Goal: Task Accomplishment & Management: Use online tool/utility

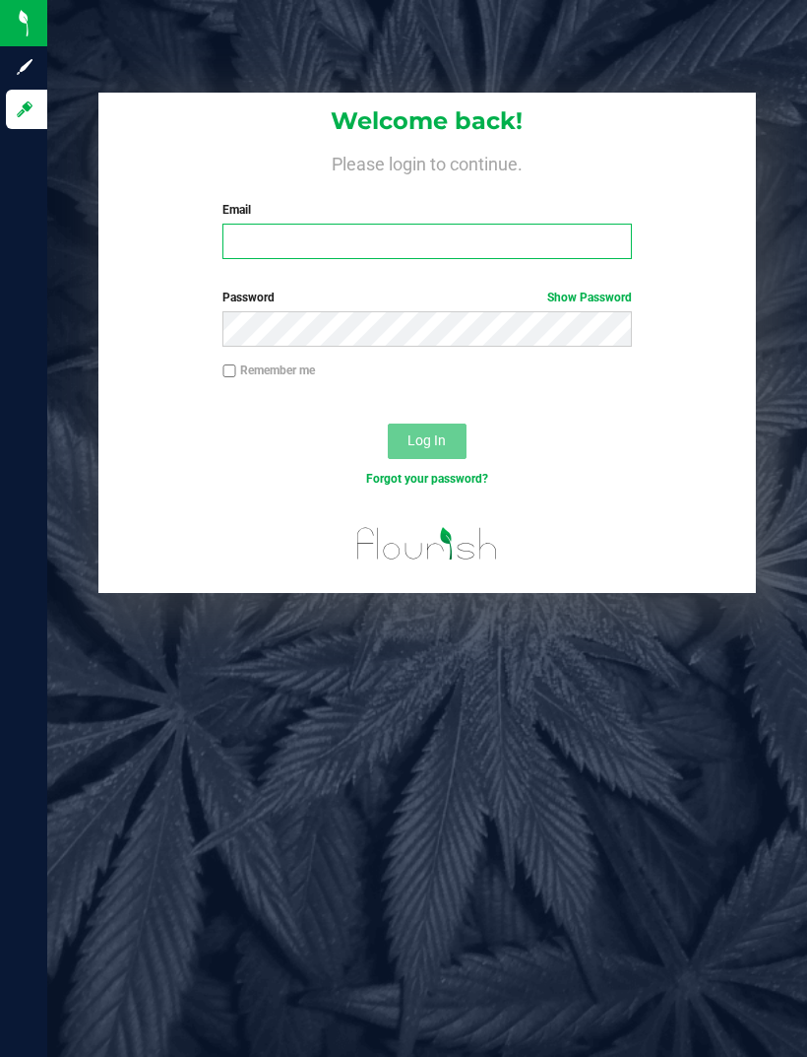
type input "[EMAIL_ADDRESS][DOMAIN_NAME]"
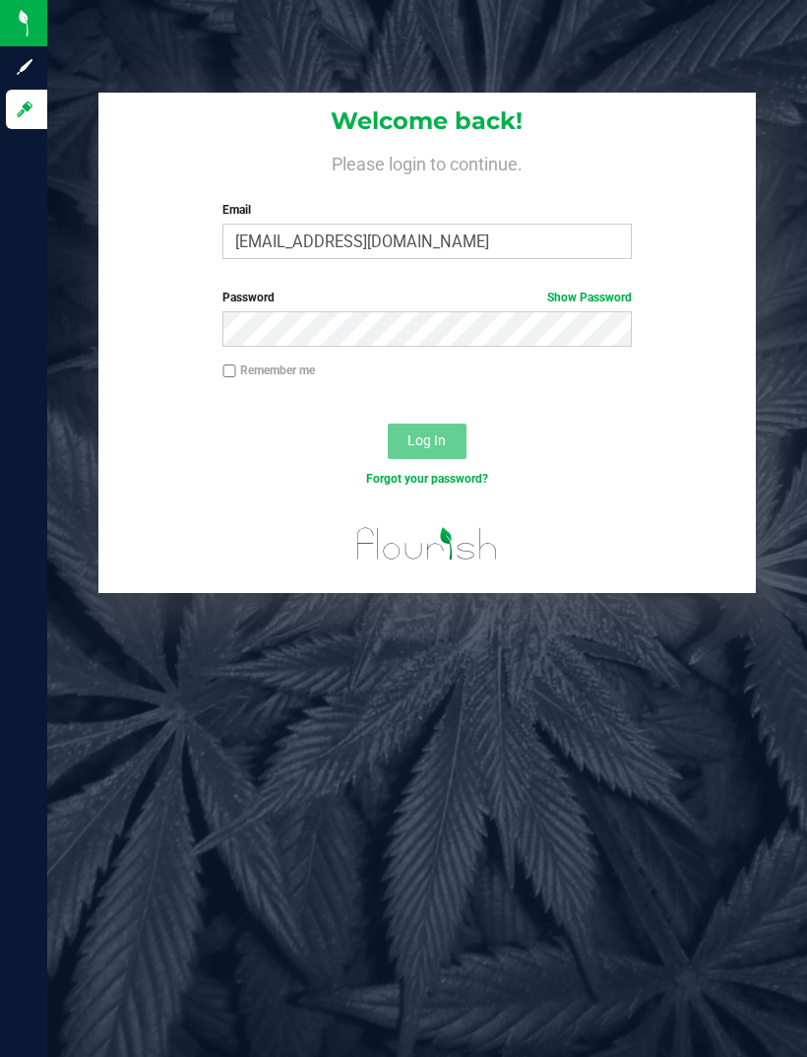
click at [426, 439] on button "Log In" at bounding box center [427, 440] width 79 height 35
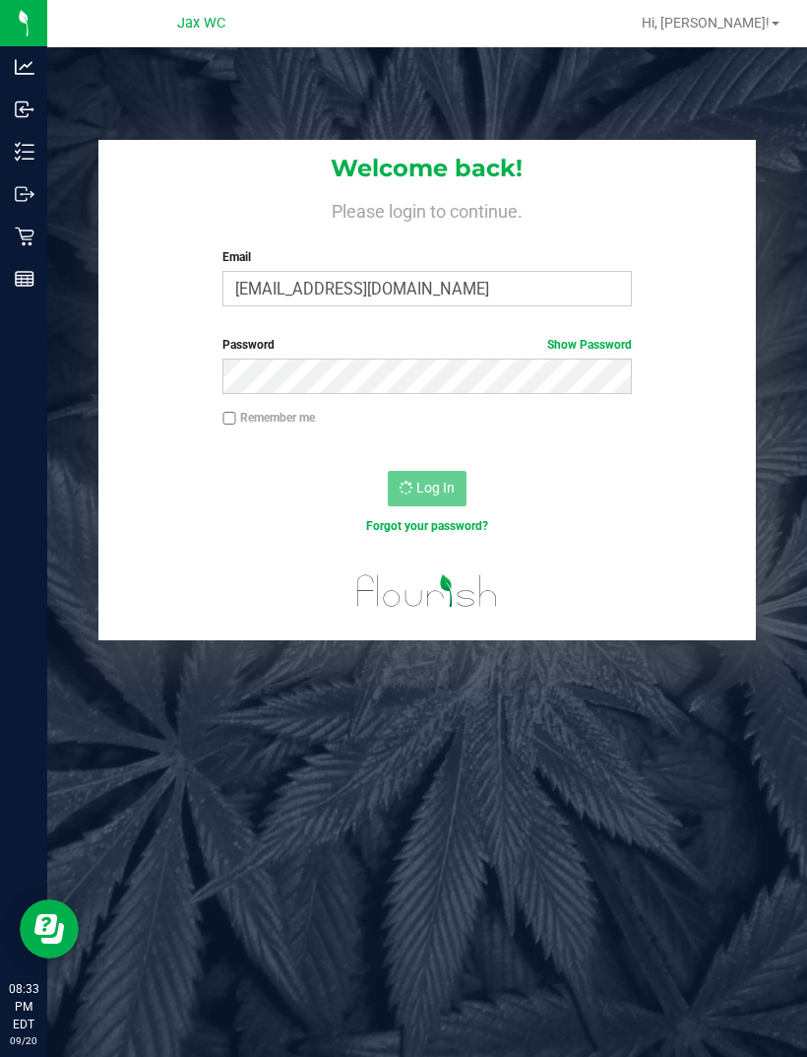
click at [32, 155] on icon at bounding box center [25, 152] width 20 height 20
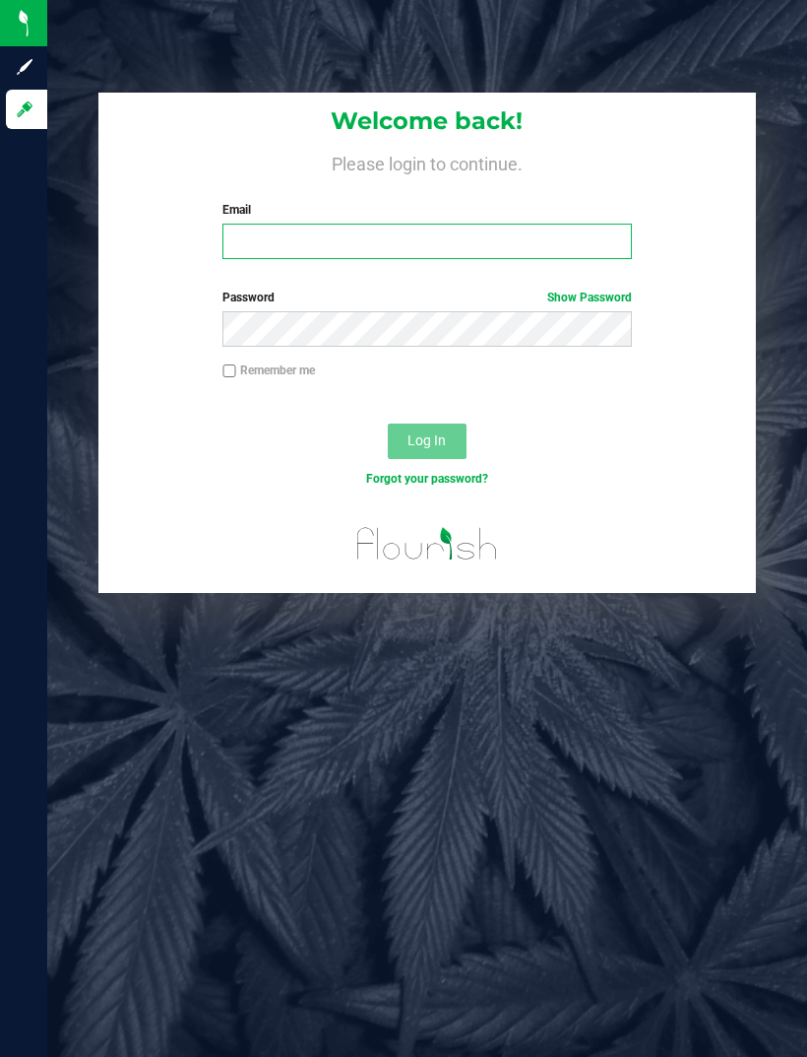
click at [354, 239] on input "Email" at bounding box center [428, 241] width 410 height 35
type input "[EMAIL_ADDRESS][DOMAIN_NAME]"
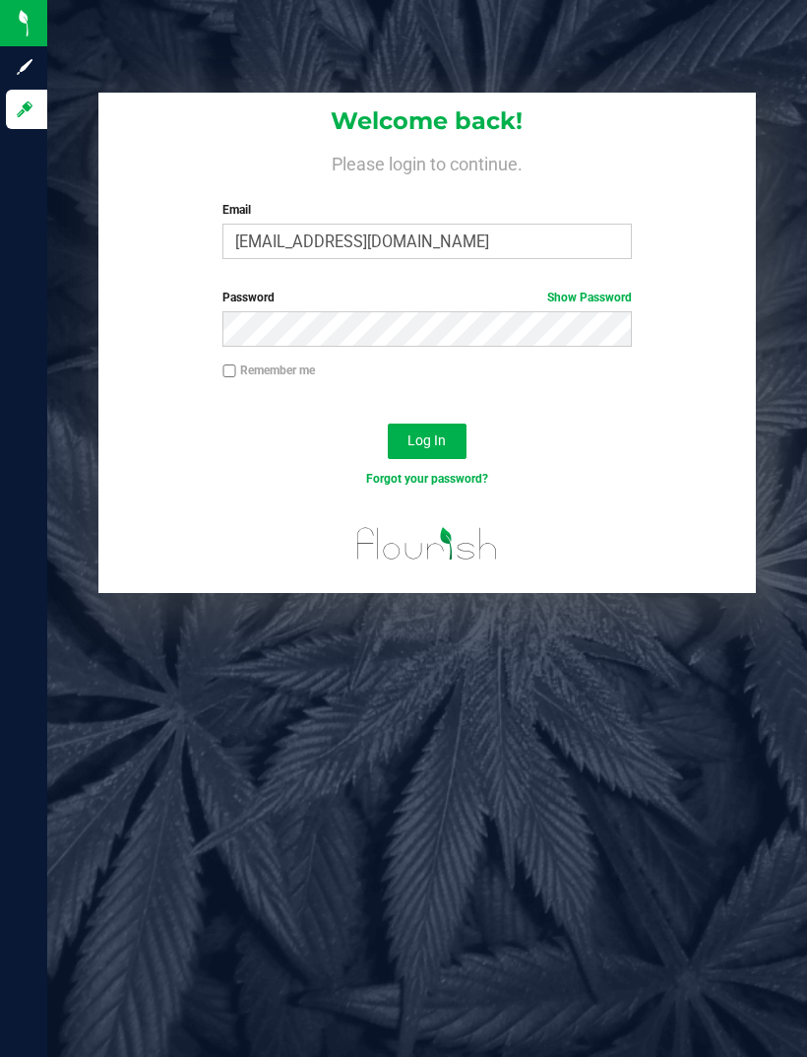
click at [424, 446] on span "Log In" at bounding box center [427, 440] width 38 height 16
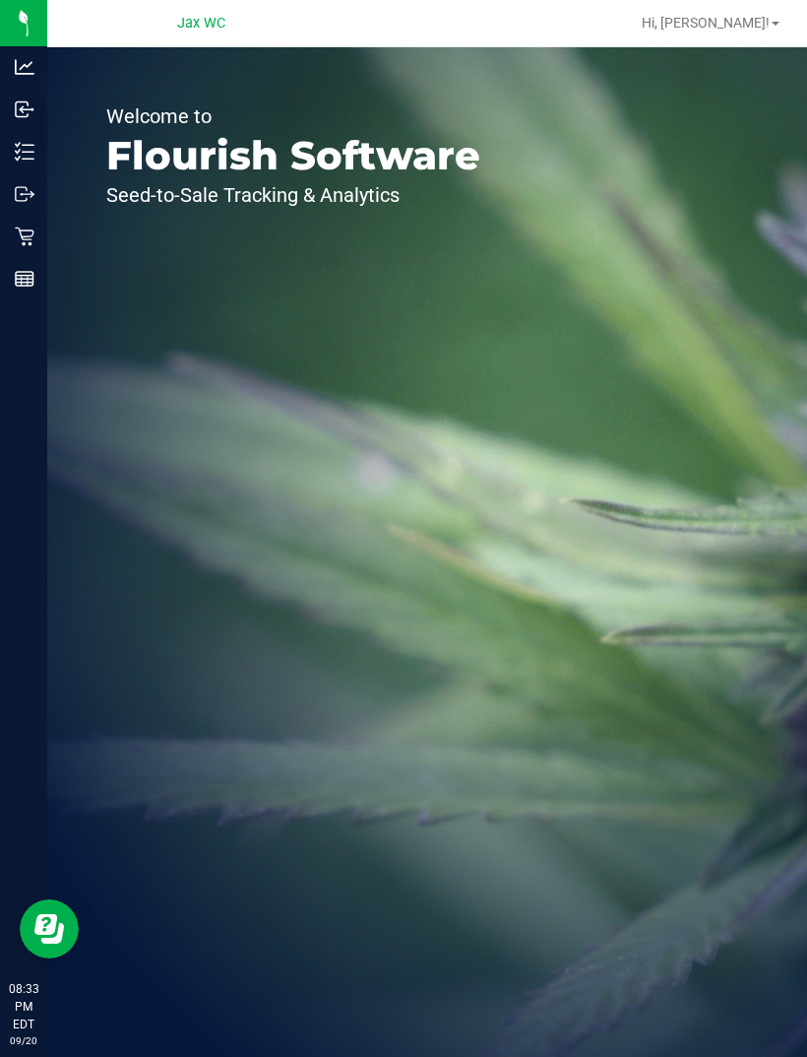
click at [24, 224] on div "Retail" at bounding box center [26, 236] width 41 height 39
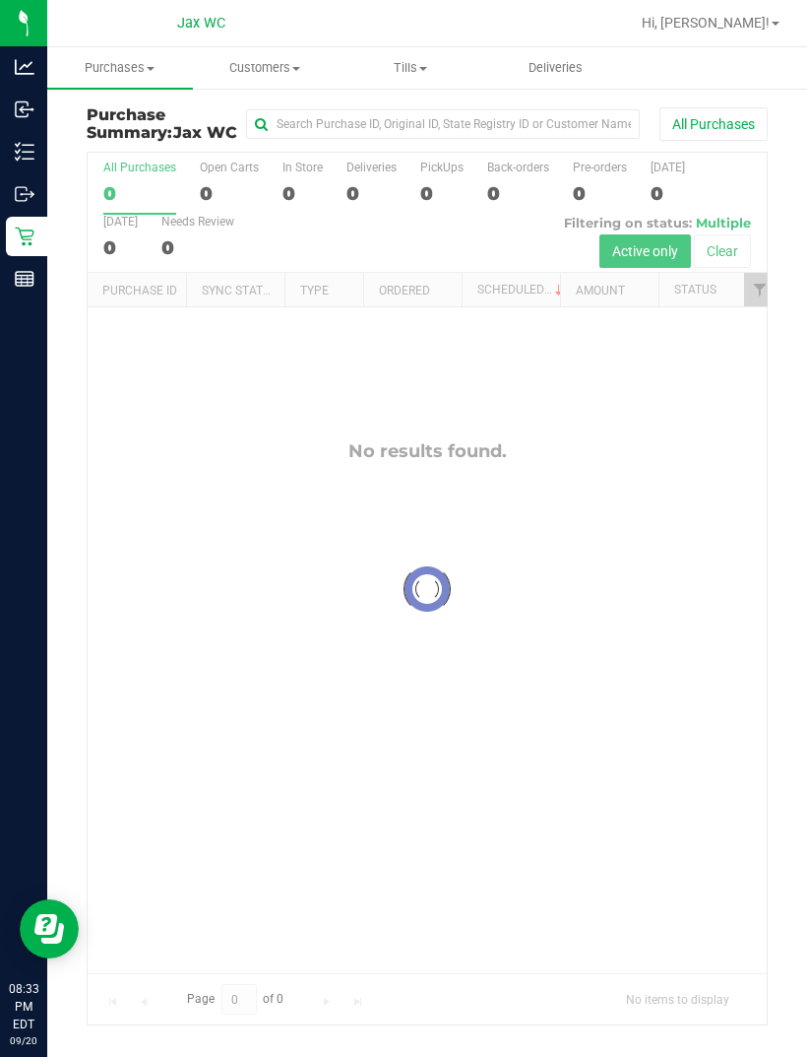
click at [0, 0] on p "Inventory" at bounding box center [0, 0] width 0 height 0
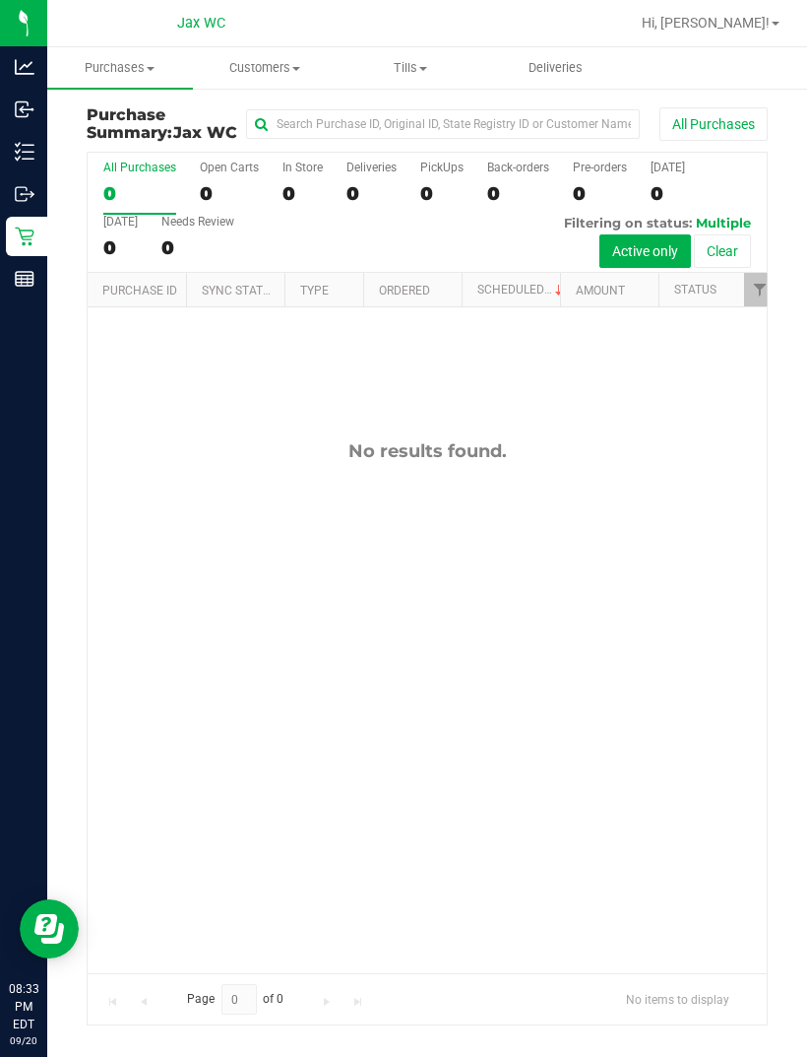
click at [0, 0] on p "Inventory" at bounding box center [0, 0] width 0 height 0
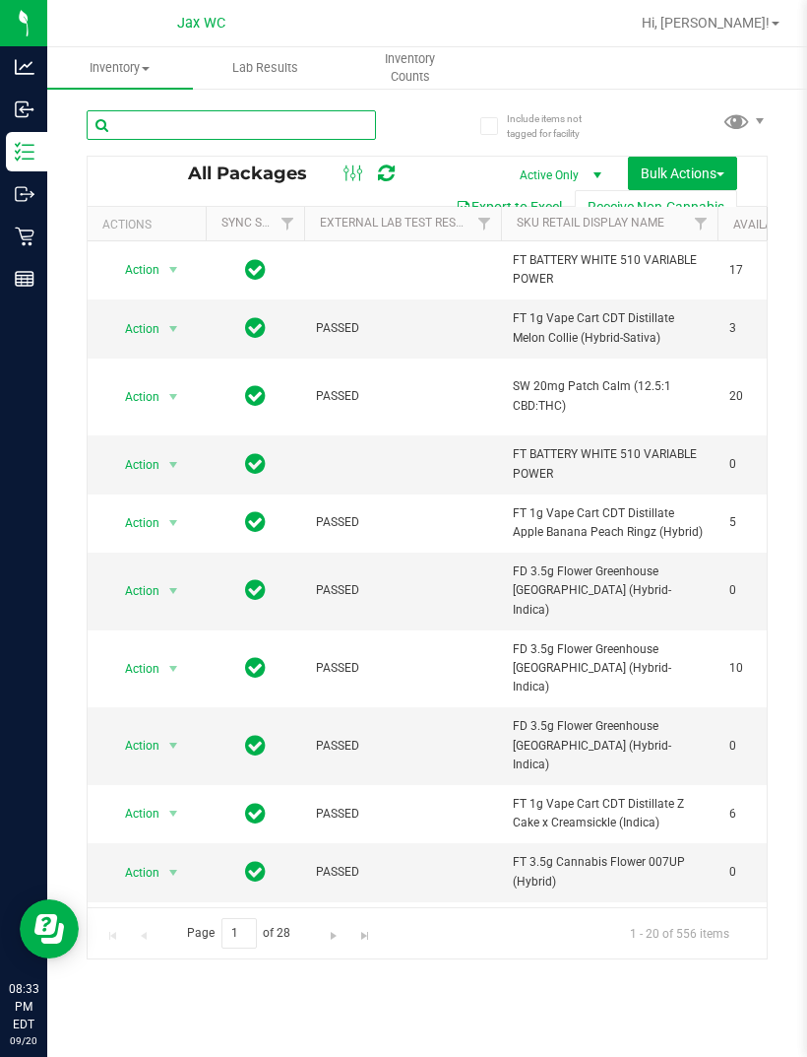
click at [293, 113] on input "text" at bounding box center [231, 125] width 289 height 30
type input "Grz"
